Goal: Task Accomplishment & Management: Manage account settings

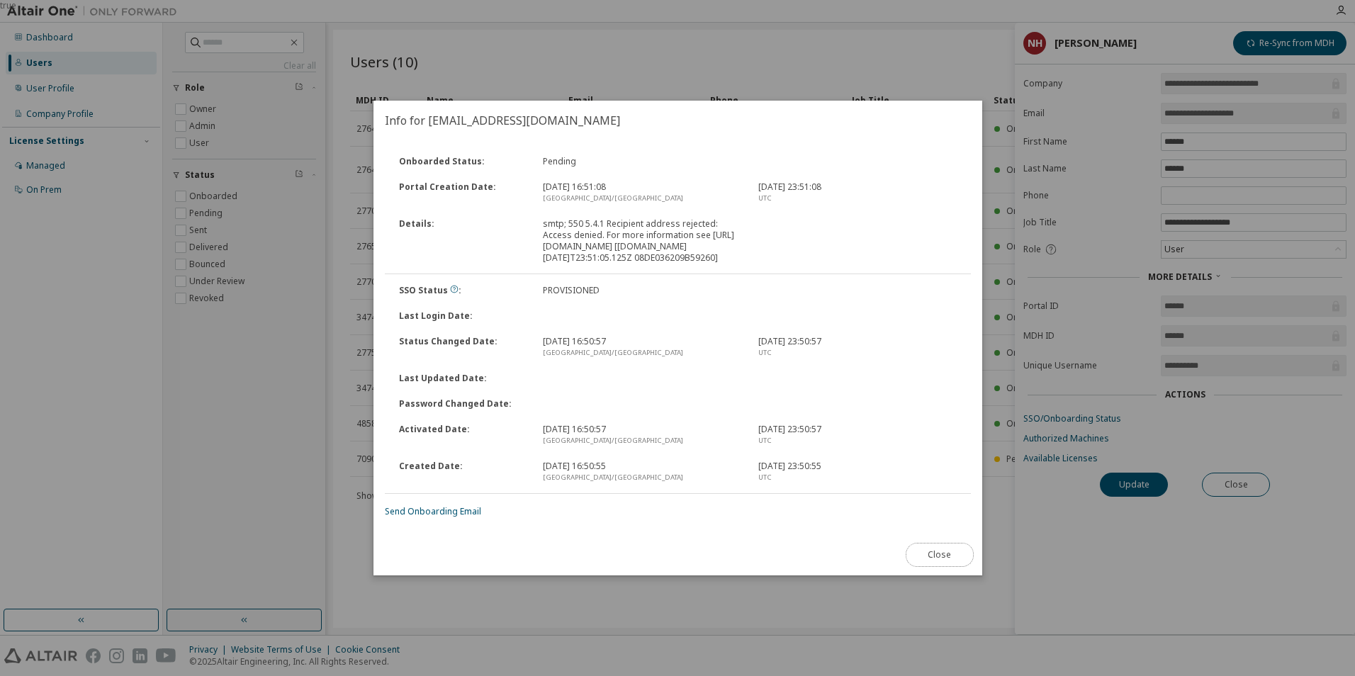
click at [945, 566] on button "Close" at bounding box center [939, 555] width 68 height 24
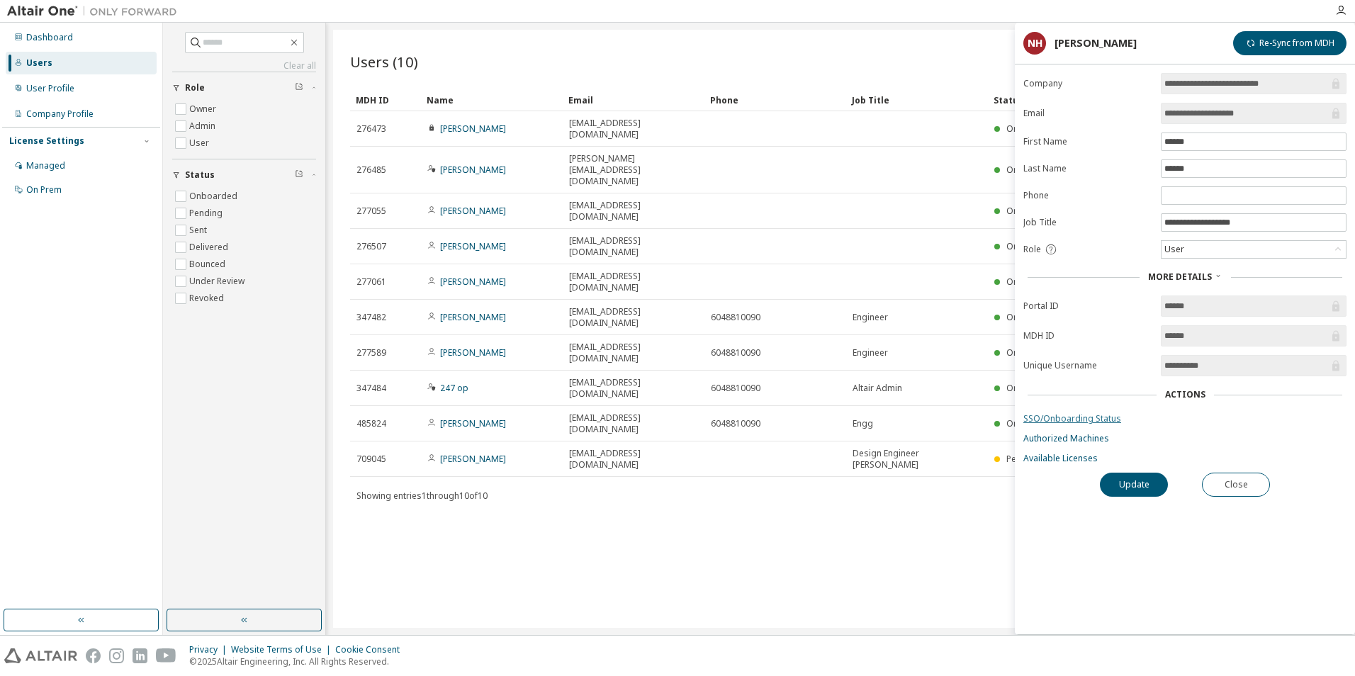
click at [1088, 418] on link "SSO/Onboarding Status" at bounding box center [1184, 418] width 323 height 11
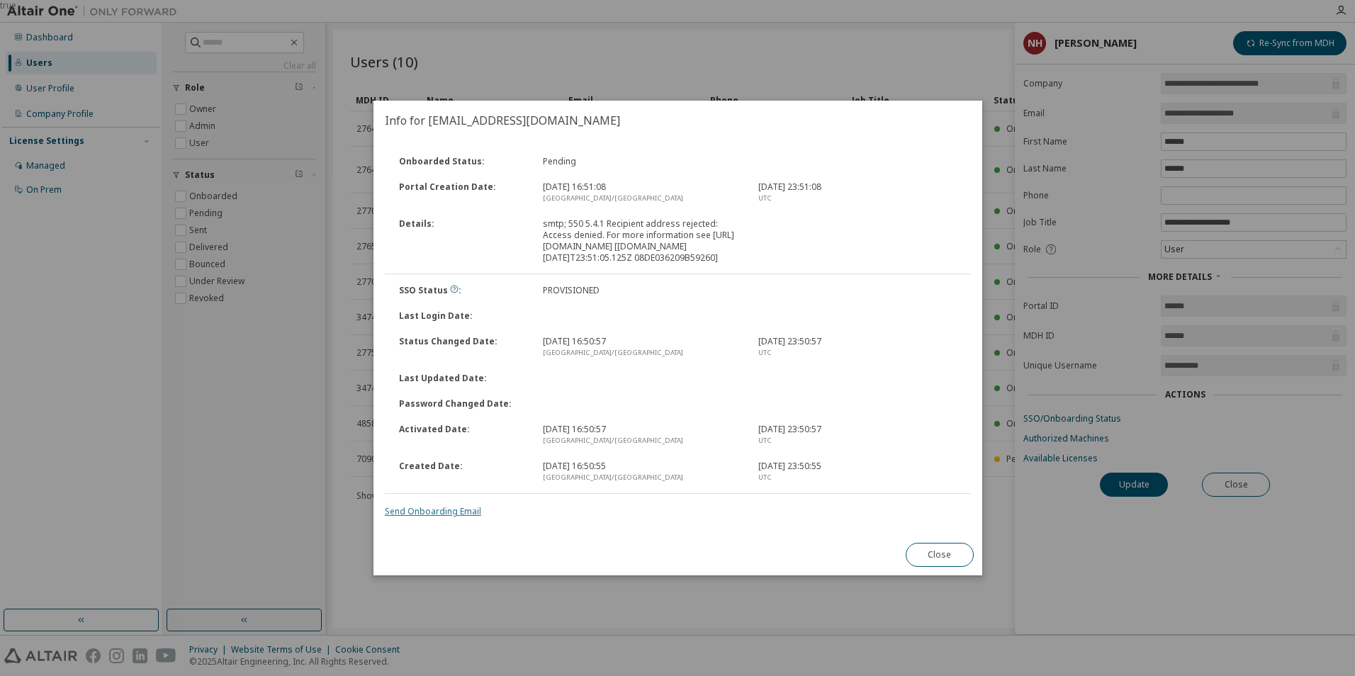
click at [455, 517] on link "Send Onboarding Email" at bounding box center [433, 511] width 96 height 12
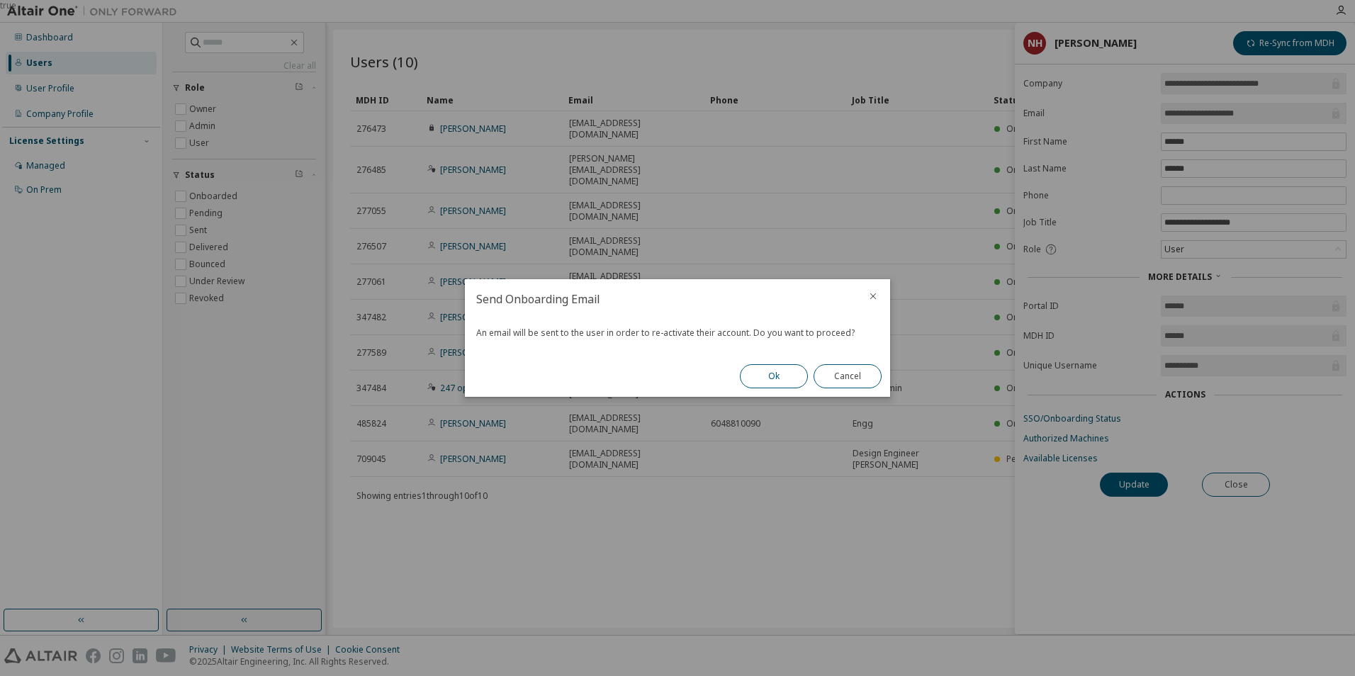
click at [778, 374] on button "Ok" at bounding box center [774, 376] width 68 height 24
click at [845, 371] on button "Close" at bounding box center [847, 376] width 68 height 24
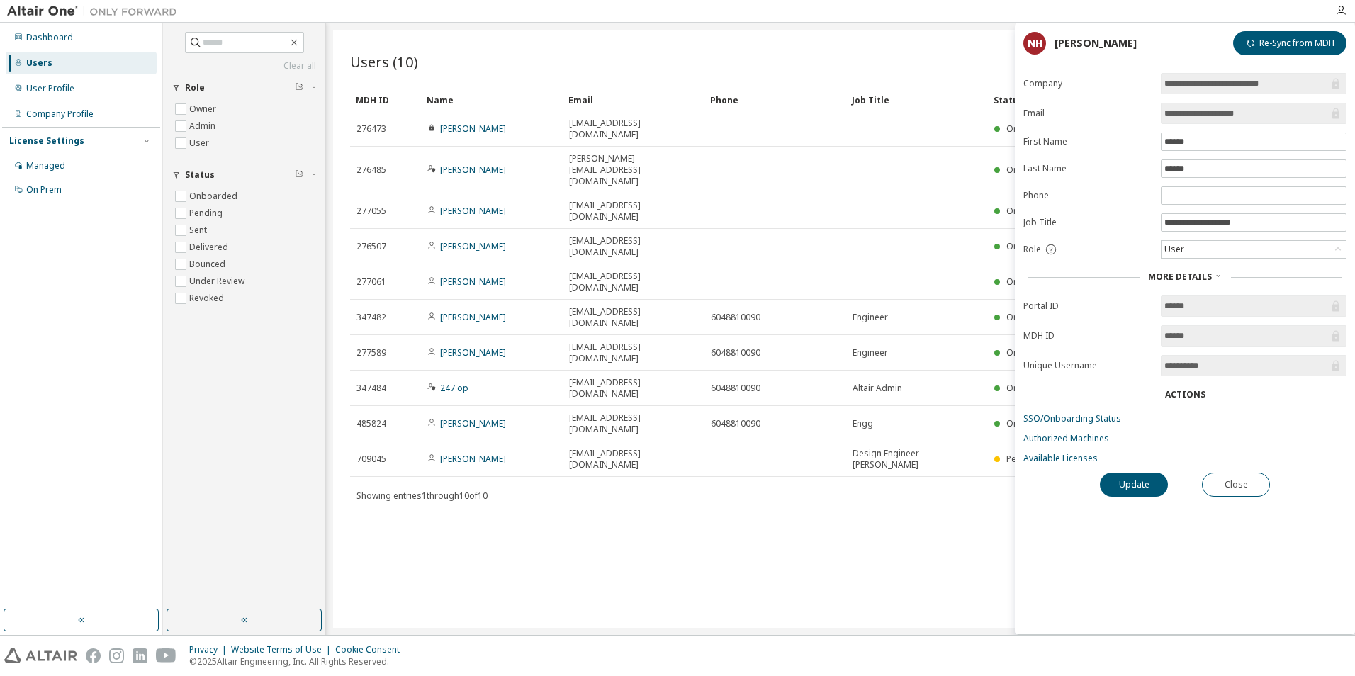
click at [931, 389] on div "Users (10) Import From CSV Export To CSV Add User Clear Load Save Save As Field…" at bounding box center [840, 329] width 1015 height 598
click at [1234, 492] on button "Close" at bounding box center [1236, 485] width 68 height 24
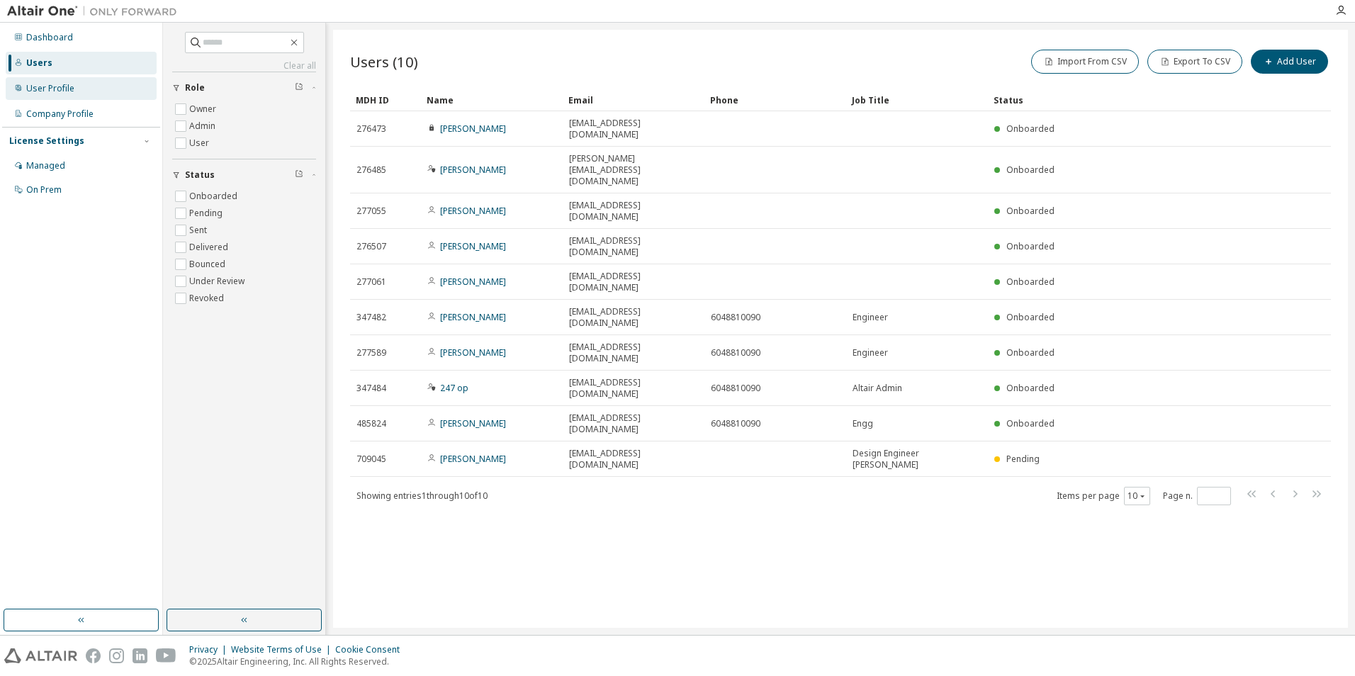
click at [42, 86] on div "User Profile" at bounding box center [50, 88] width 48 height 11
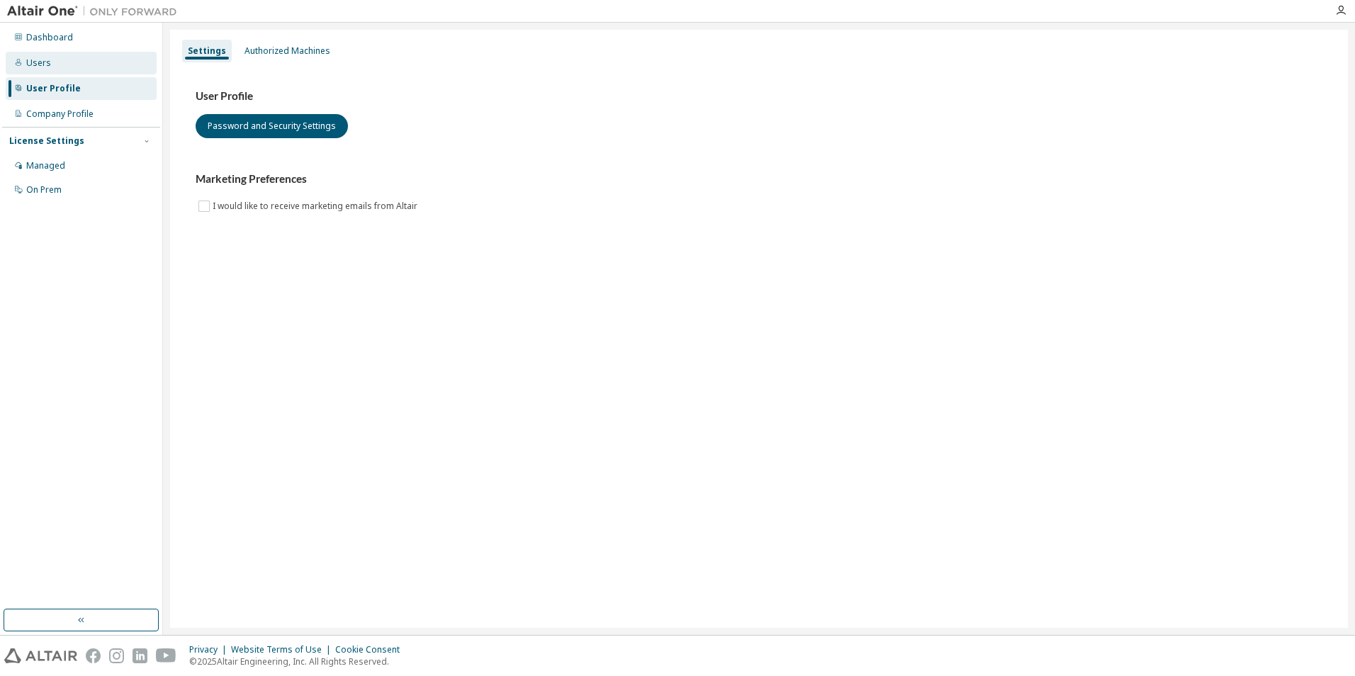
click at [58, 62] on div "Users" at bounding box center [81, 63] width 151 height 23
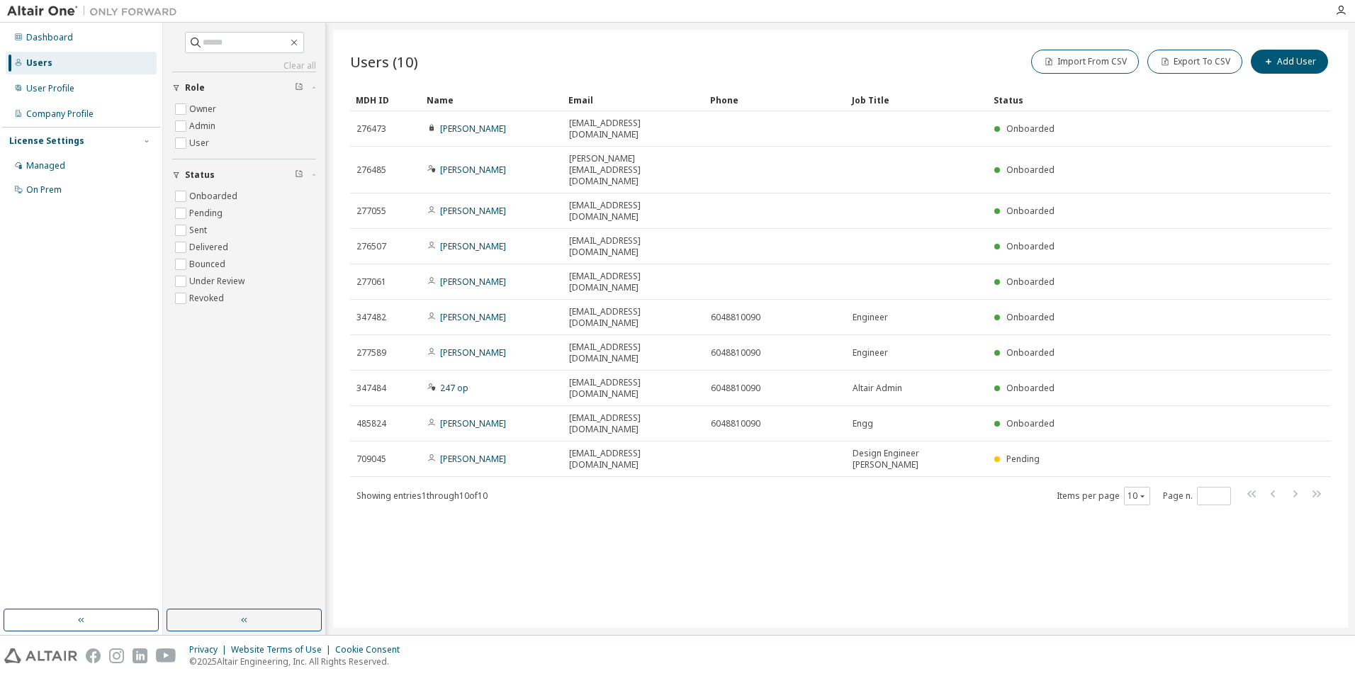
drag, startPoint x: 508, startPoint y: 457, endPoint x: 498, endPoint y: 441, distance: 18.5
click at [509, 457] on div "Users (10) Import From CSV Export To CSV Add User Clear Load Save Save As Field…" at bounding box center [840, 329] width 1015 height 598
